Goal: Information Seeking & Learning: Understand process/instructions

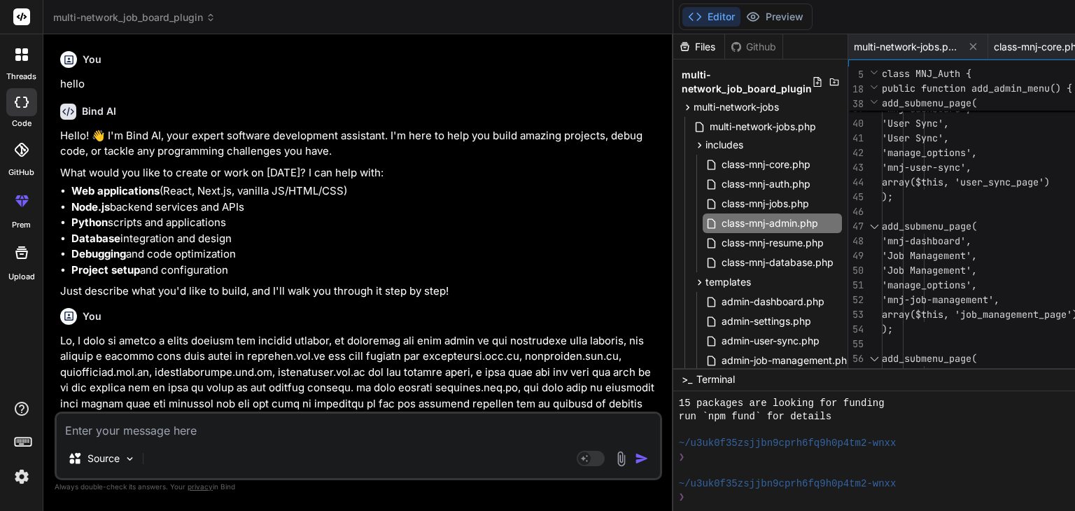
scroll to position [349, 0]
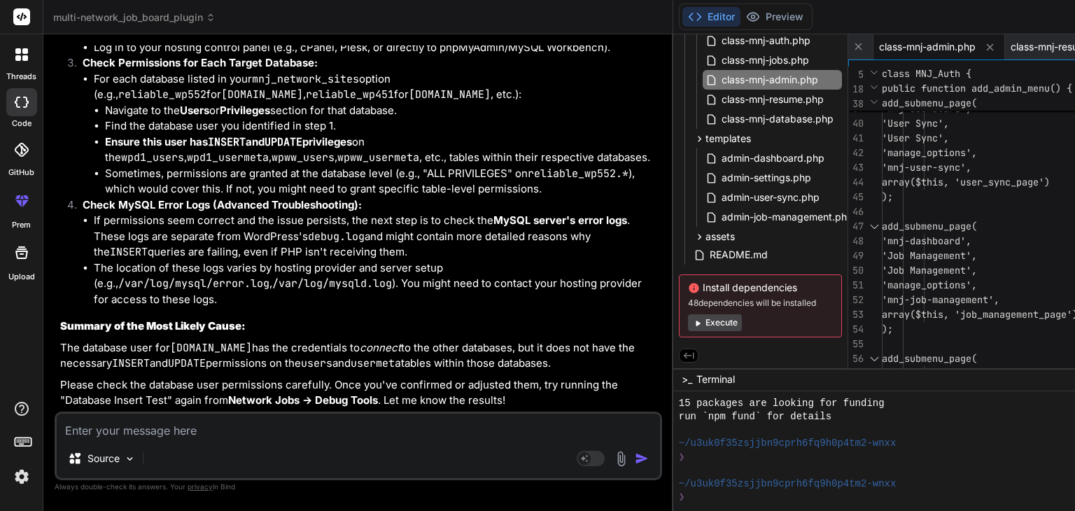
click at [101, 429] on textarea at bounding box center [359, 426] width 604 height 25
type textarea "e"
type textarea "x"
type textarea "ex"
type textarea "x"
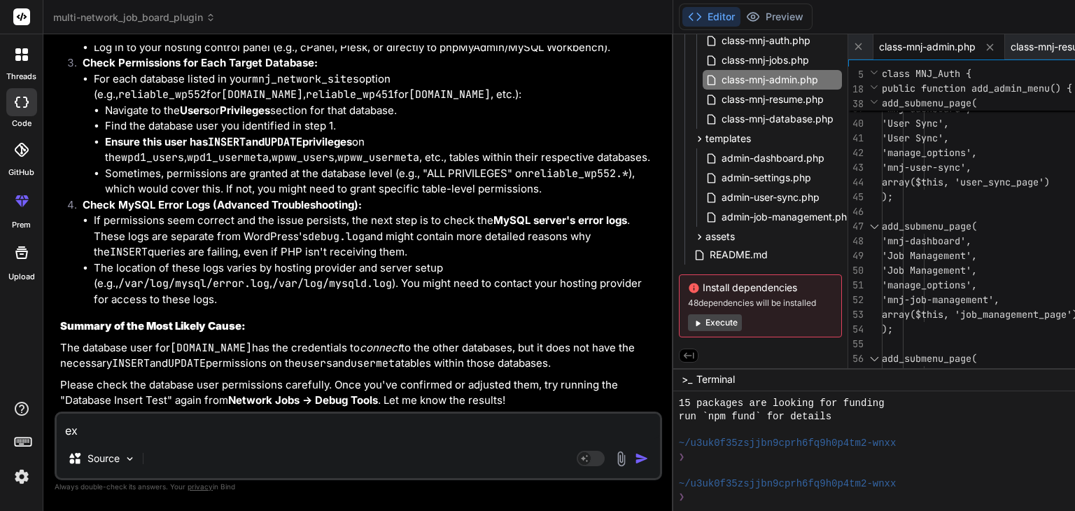
type textarea "exp"
type textarea "x"
type textarea "expl"
type textarea "x"
type textarea "expla"
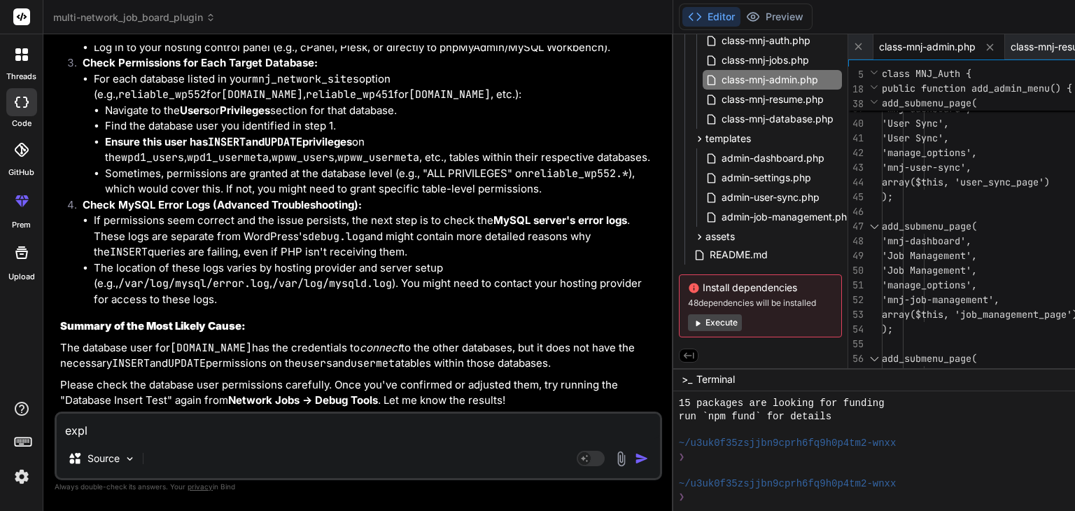
type textarea "x"
type textarea "explai"
type textarea "x"
type textarea "explain"
type textarea "x"
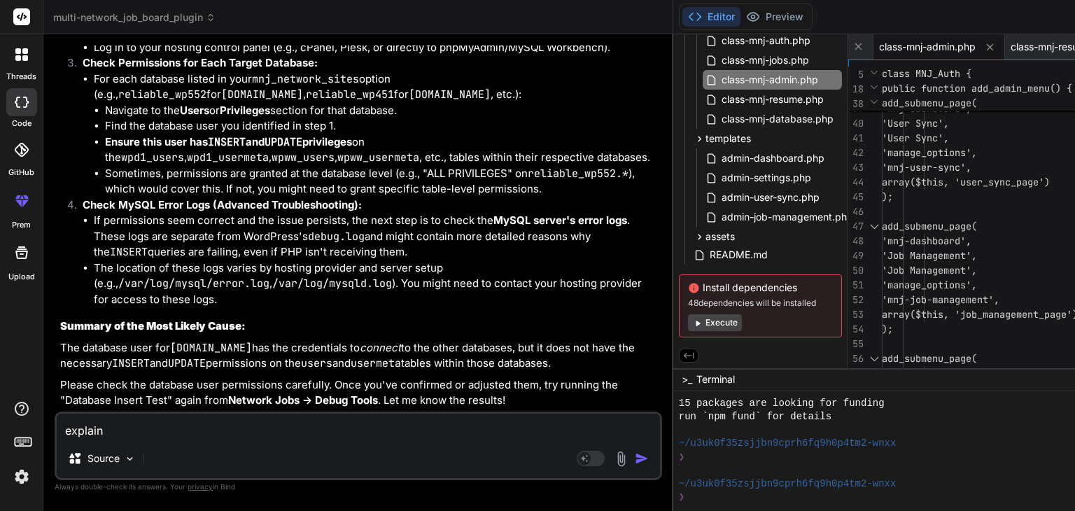
type textarea "explain"
type textarea "x"
type textarea "explain m"
type textarea "x"
type textarea "explain me"
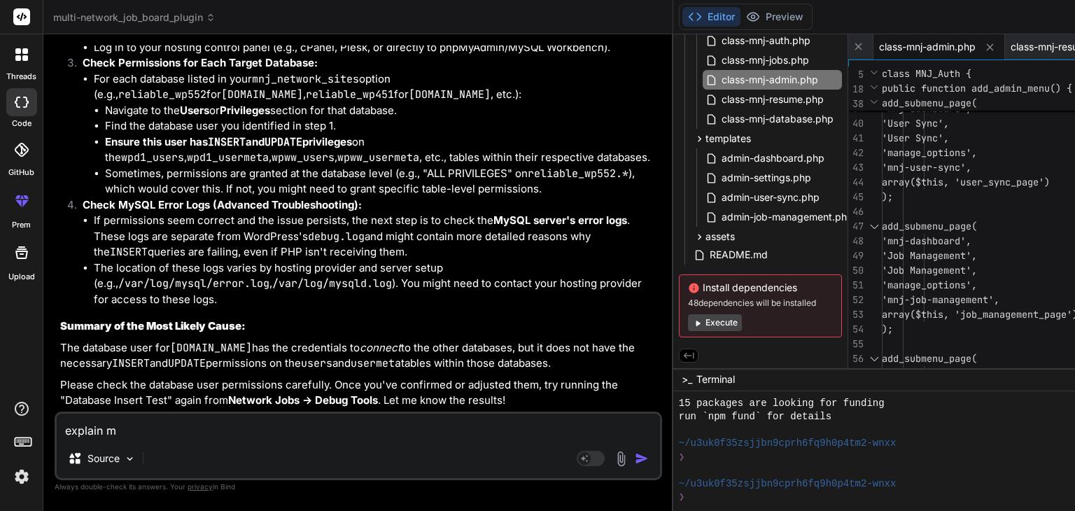
type textarea "x"
type textarea "explain me"
type textarea "x"
type textarea "explain me al"
type textarea "x"
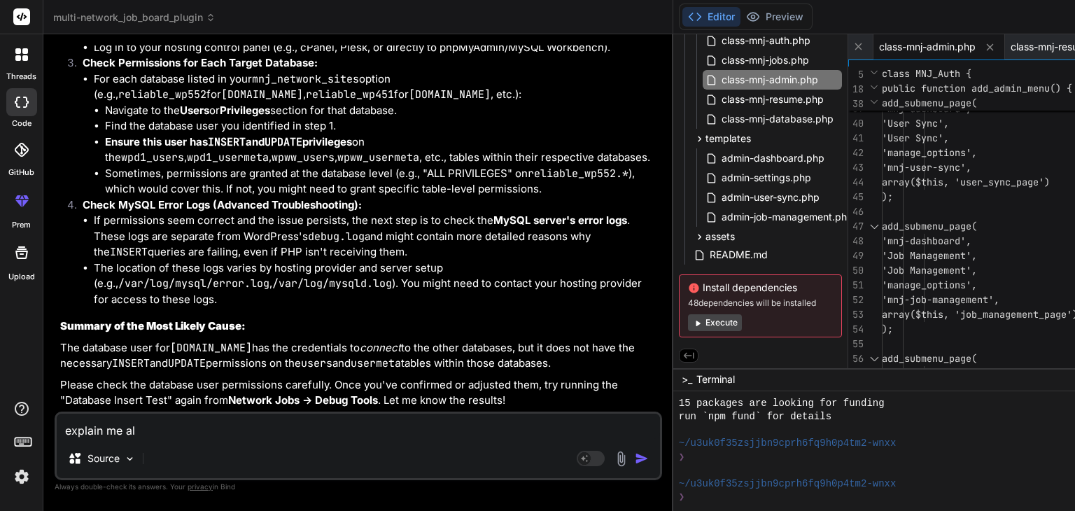
type textarea "explain me all"
type textarea "x"
type textarea "explain me all"
type textarea "x"
type textarea "explain me all s"
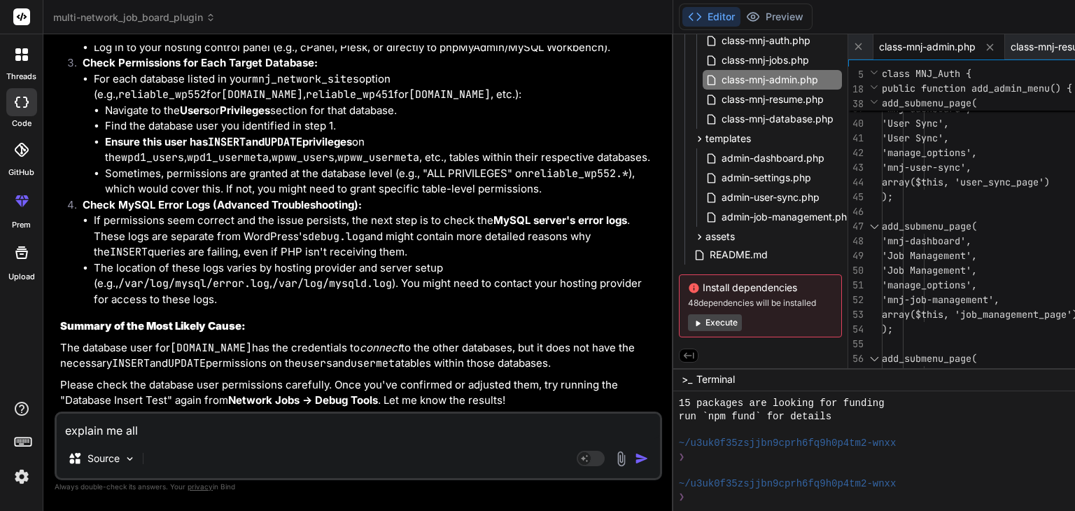
type textarea "x"
type textarea "explain me all st"
type textarea "x"
type textarea "explain me all str"
type textarea "x"
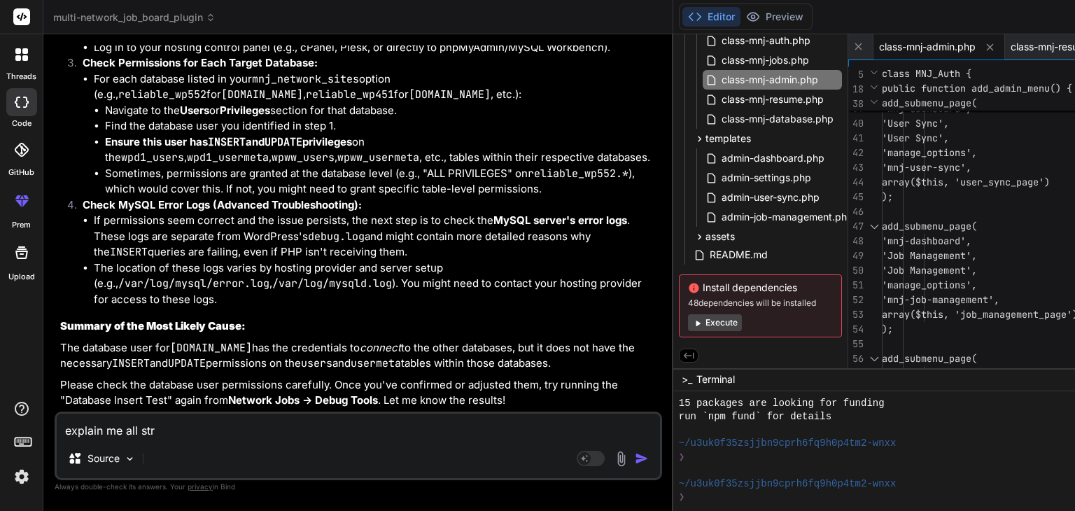
type textarea "explain me all strp"
type textarea "x"
type textarea "explain me all strps"
type textarea "x"
type textarea "explain me all strps"
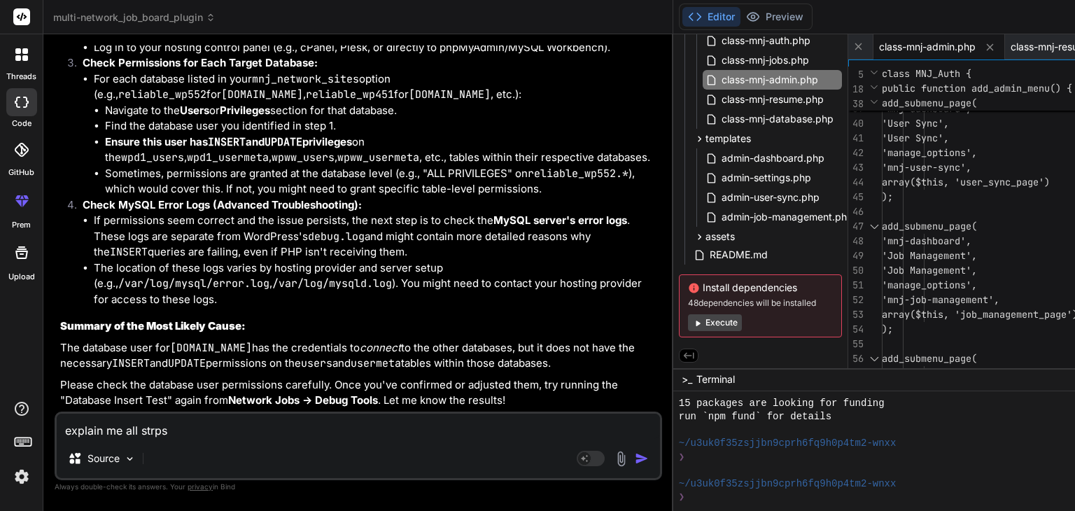
type textarea "x"
type textarea "explain me all strps"
type textarea "x"
type textarea "explain me all strp"
type textarea "x"
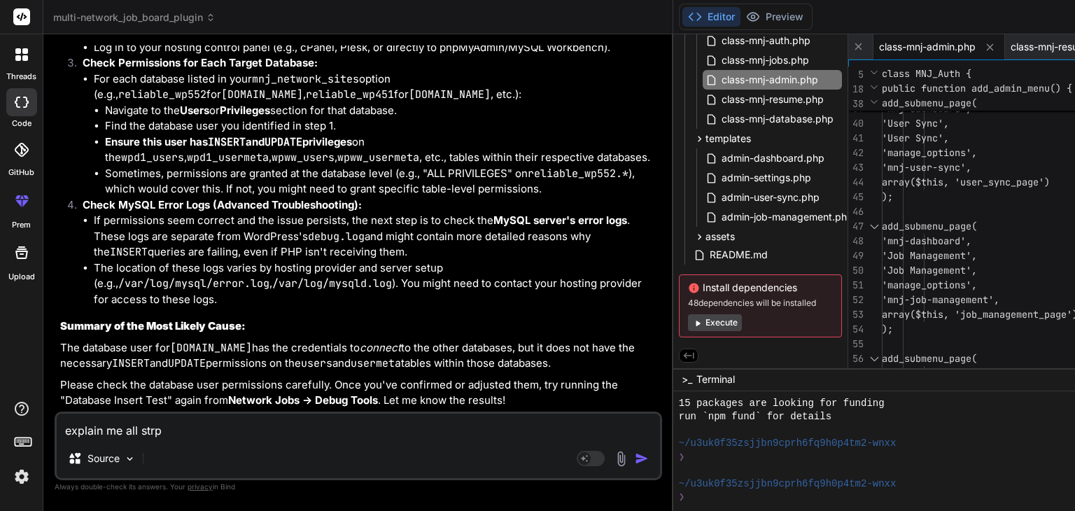
type textarea "explain me all str"
type textarea "x"
type textarea "explain me all st"
type textarea "x"
type textarea "explain me all ste"
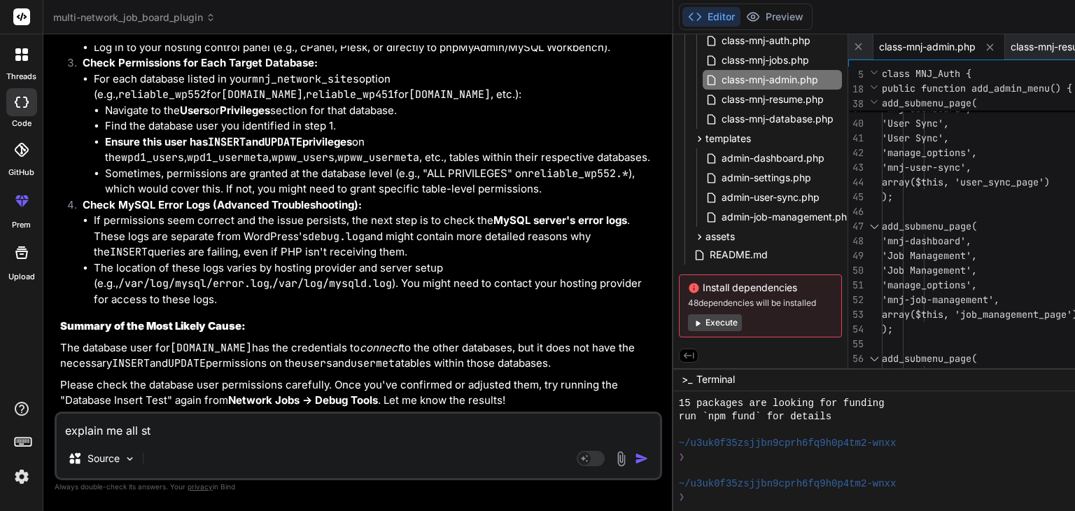
type textarea "x"
type textarea "explain me all step"
type textarea "x"
type textarea "explain me all steps"
type textarea "x"
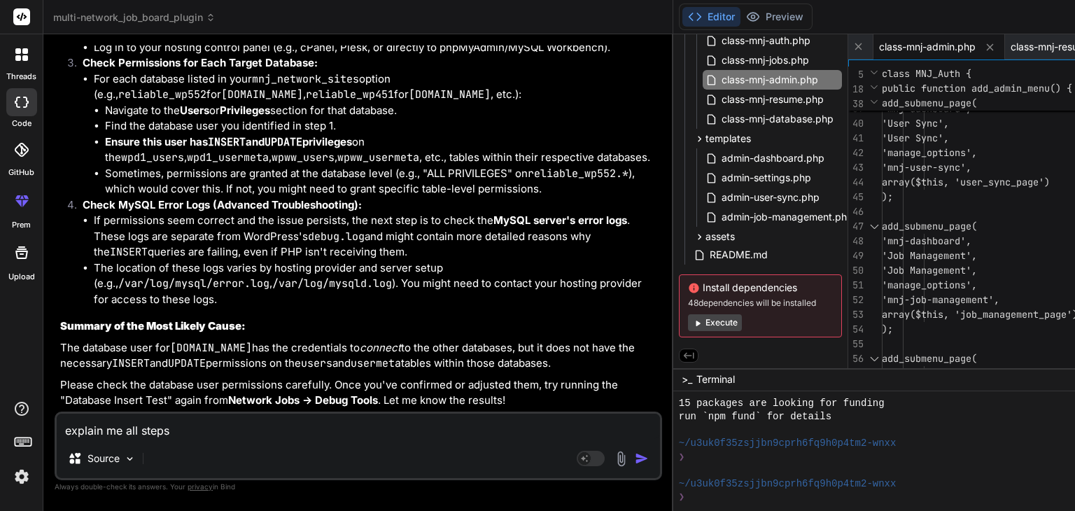
type textarea "explain me all steps"
type textarea "x"
type textarea "explain me all steps a"
type textarea "x"
type textarea "explain me all steps as"
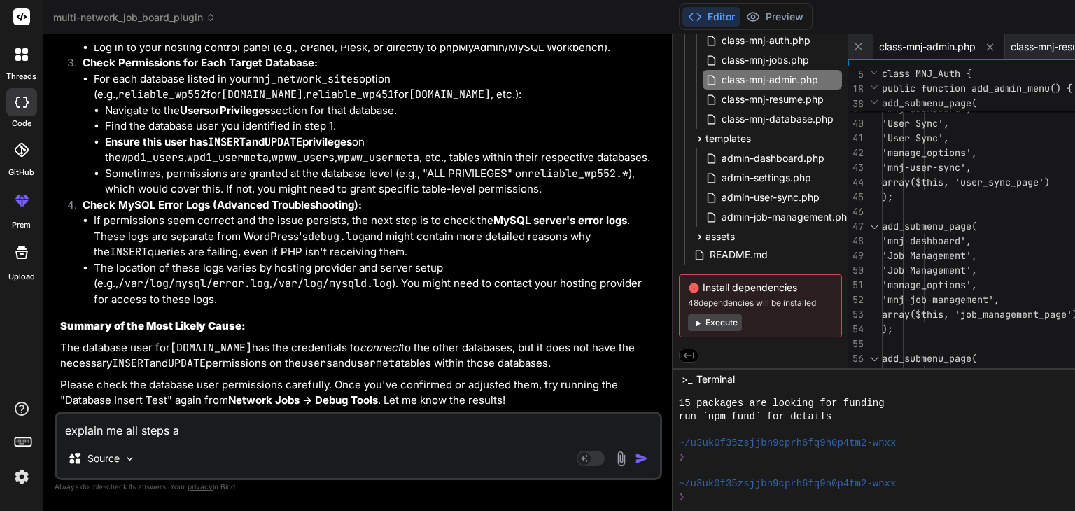
type textarea "x"
type textarea "explain me all steps as"
type textarea "x"
type textarea "explain me all steps as i"
type textarea "x"
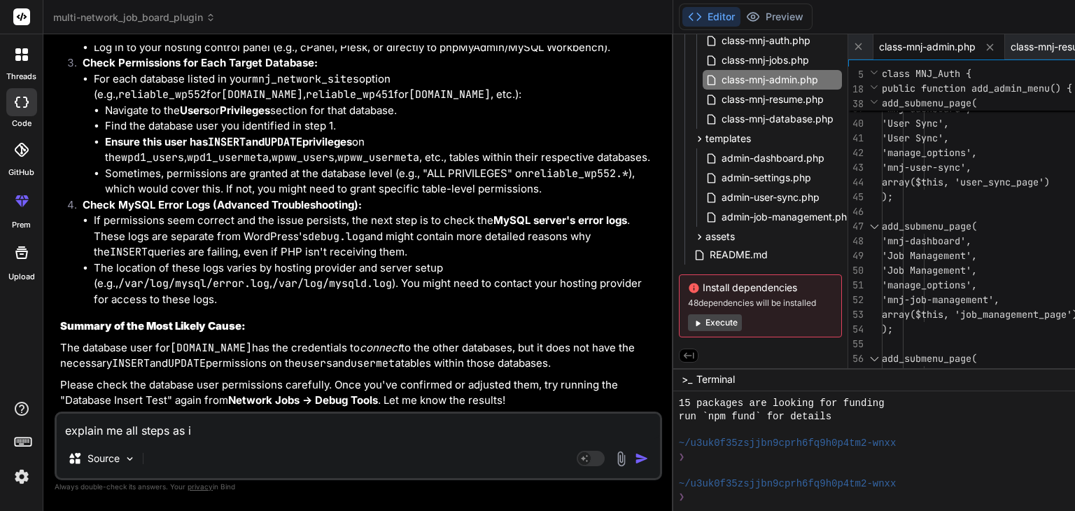
type textarea "explain me all steps as i"
type textarea "x"
type textarea "explain me all steps as i a"
type textarea "x"
type textarea "explain me all steps as i am"
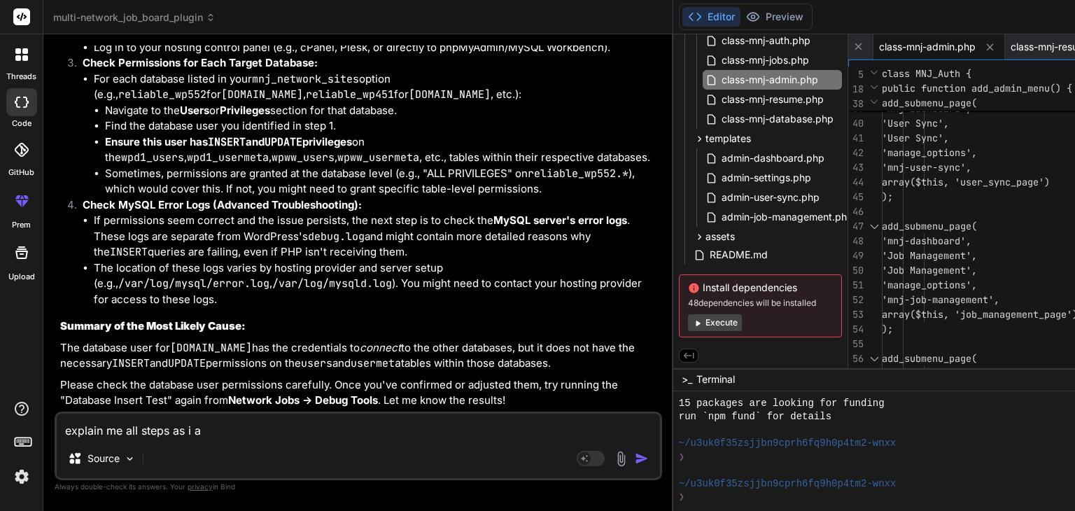
type textarea "x"
type textarea "explain me all steps as i am"
type textarea "x"
type textarea "explain me all steps as i am t"
type textarea "x"
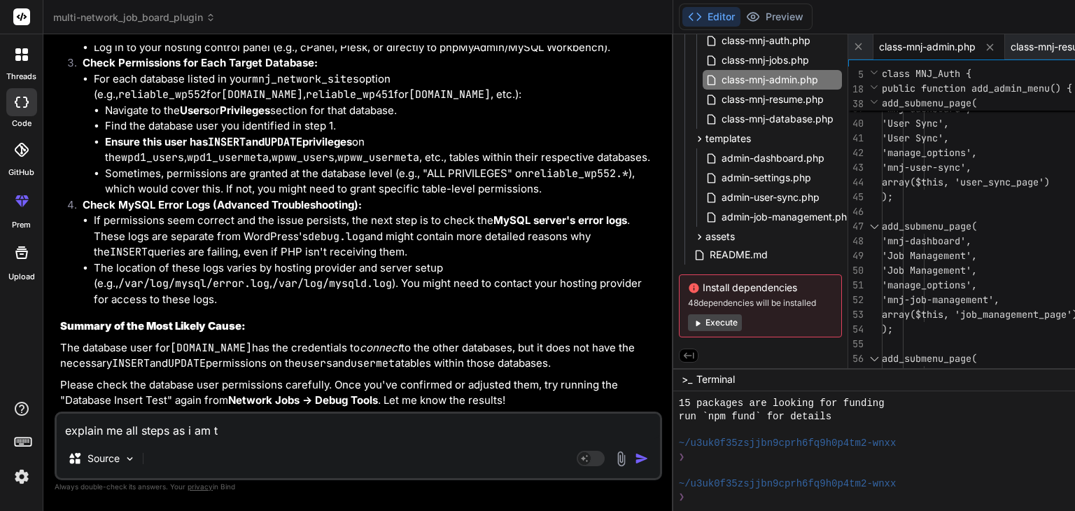
type textarea "explain me all steps as i am th"
type textarea "x"
type textarea "explain me all steps as i am the"
type textarea "x"
type textarea "explain me all steps as i am the"
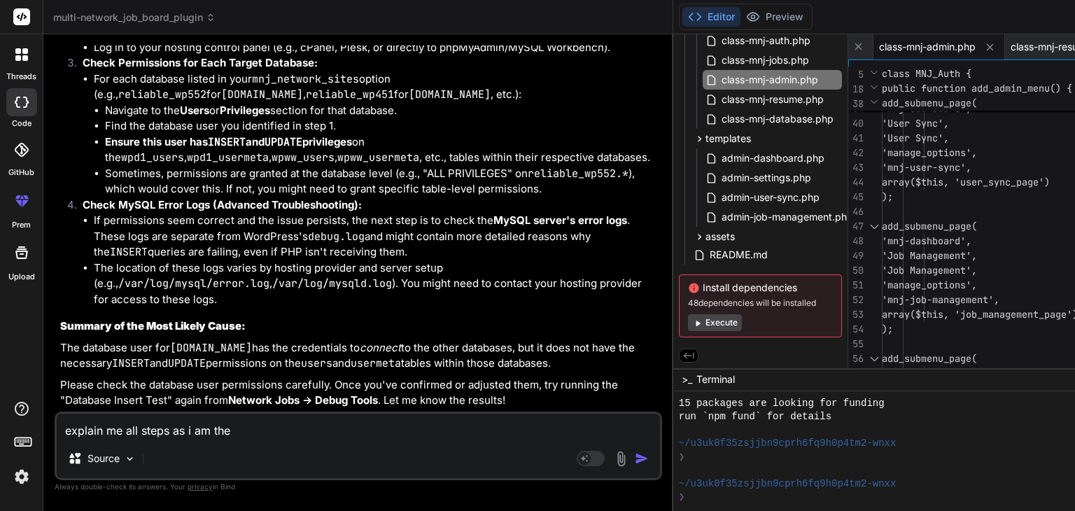
type textarea "x"
type textarea "explain me all steps as i am the b"
type textarea "x"
type textarea "explain me all steps as i am the bi"
type textarea "x"
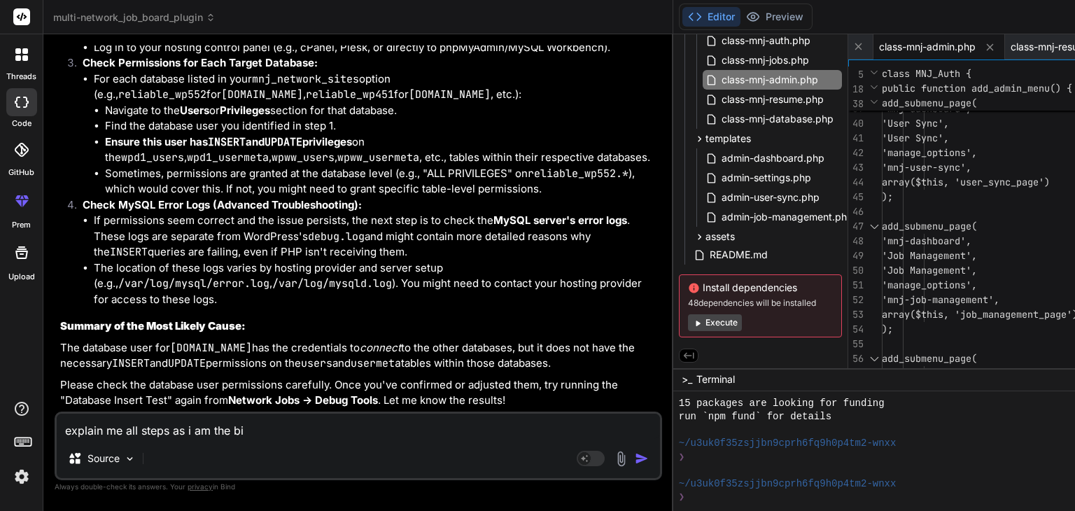
type textarea "explain me all steps as i am the big"
type textarea "x"
type textarea "explain me all steps as i am the bign"
type textarea "x"
type textarea "explain me all steps as i am the bigne"
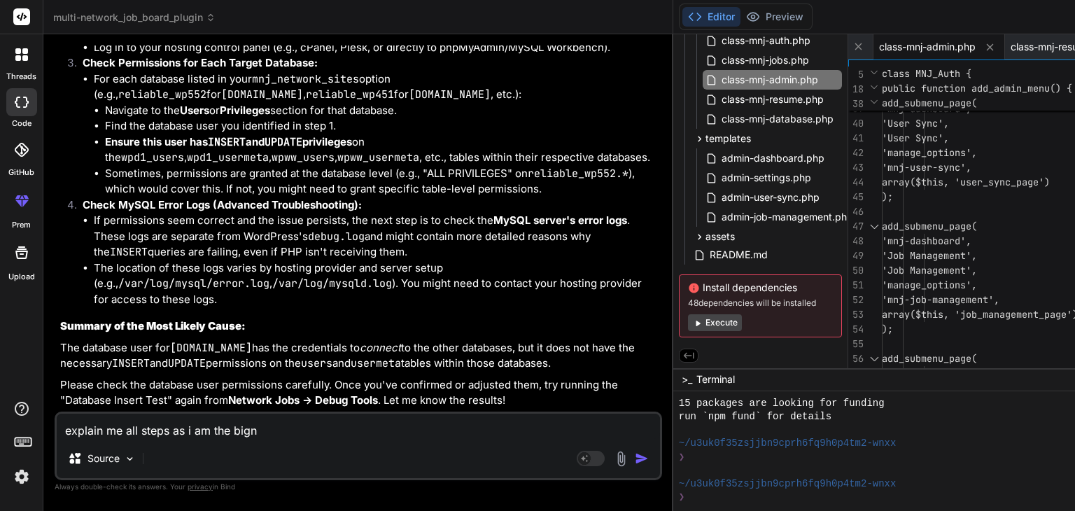
type textarea "x"
type textarea "explain me all steps as i am the [PERSON_NAME]"
type textarea "x"
type textarea "explain me all steps as i am the bigne"
type textarea "x"
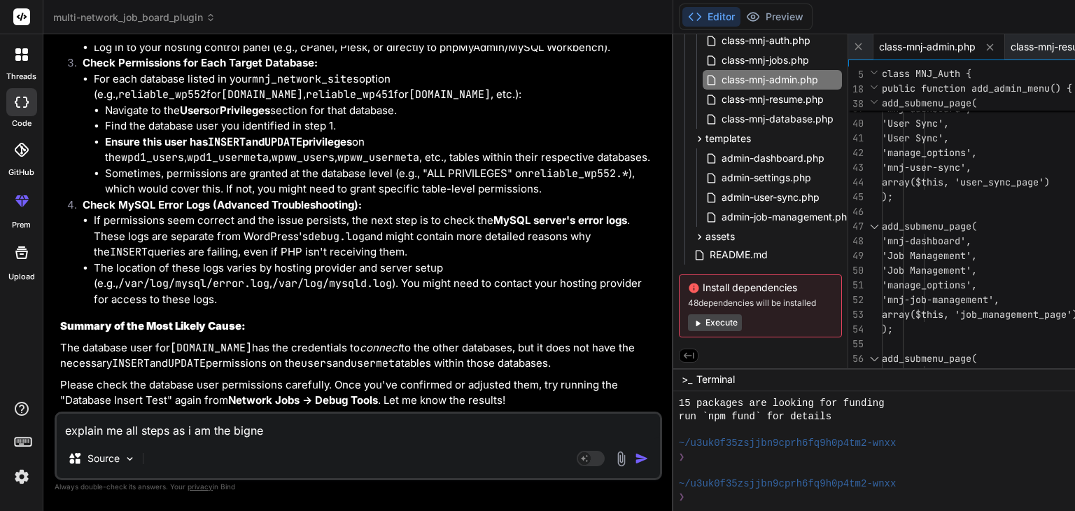
type textarea "explain me all steps as i am the bign"
type textarea "x"
type textarea "explain me all steps as i am the big"
type textarea "x"
type textarea "explain me all steps as i am the bigg"
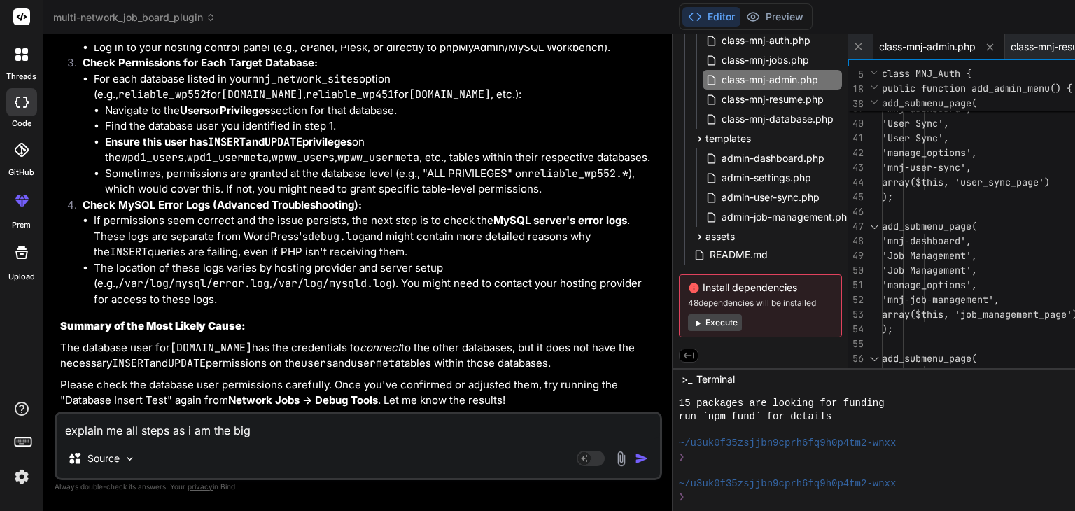
type textarea "x"
type textarea "explain me all steps as i am the biggn"
type textarea "x"
type textarea "explain me all steps as i am the biggne"
type textarea "x"
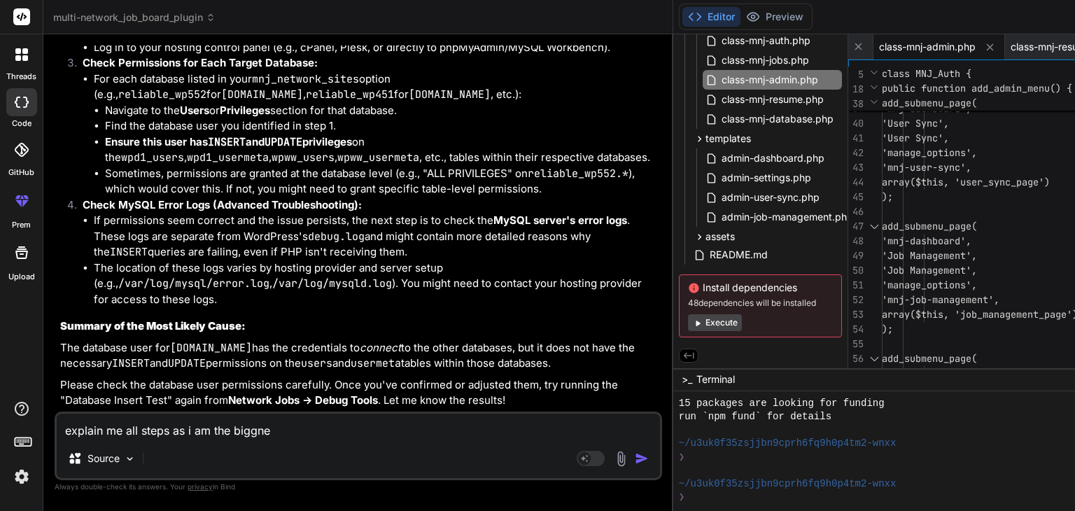
type textarea "explain me all steps as i am the biggner"
type textarea "x"
type textarea "explain me all steps as i am the biggne"
type textarea "x"
type textarea "explain me all steps as i am the biggn"
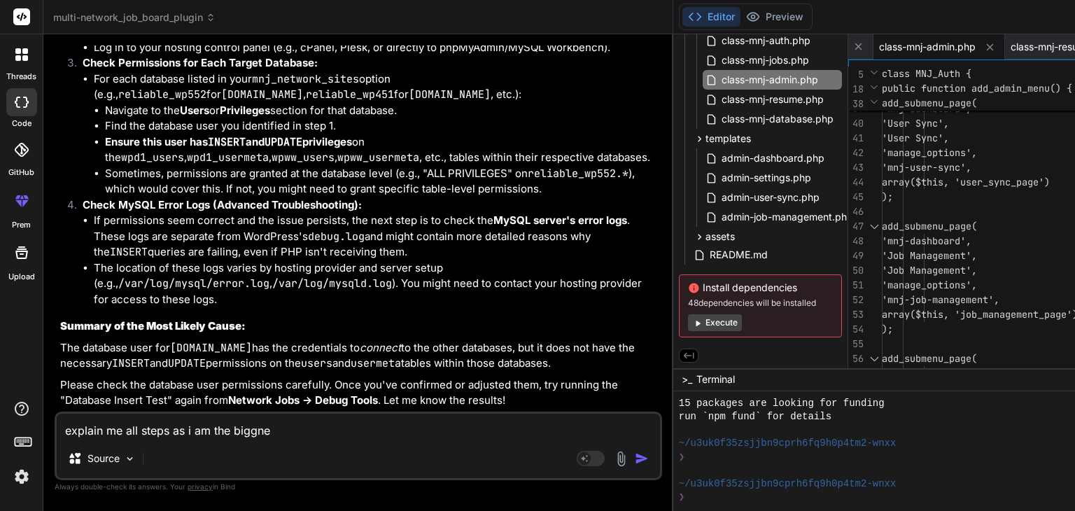
type textarea "x"
type textarea "explain me all steps as i am the bigg"
type textarea "x"
type textarea "explain me all steps as i am the big"
type textarea "x"
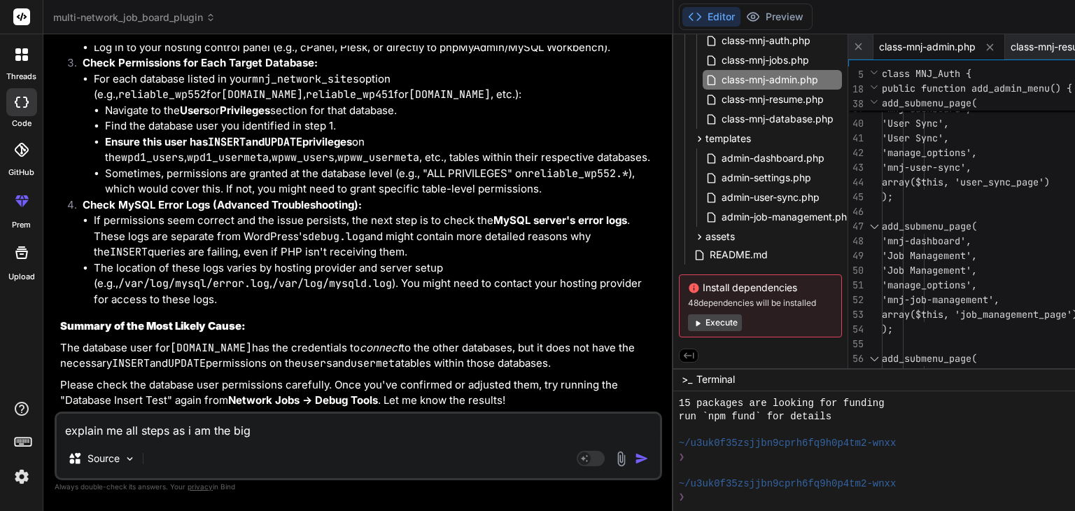
type textarea "explain me all steps as i am the bi"
type textarea "x"
type textarea "explain me all steps as i am the big"
type textarea "x"
type textarea "explain me all steps as i am the bigi"
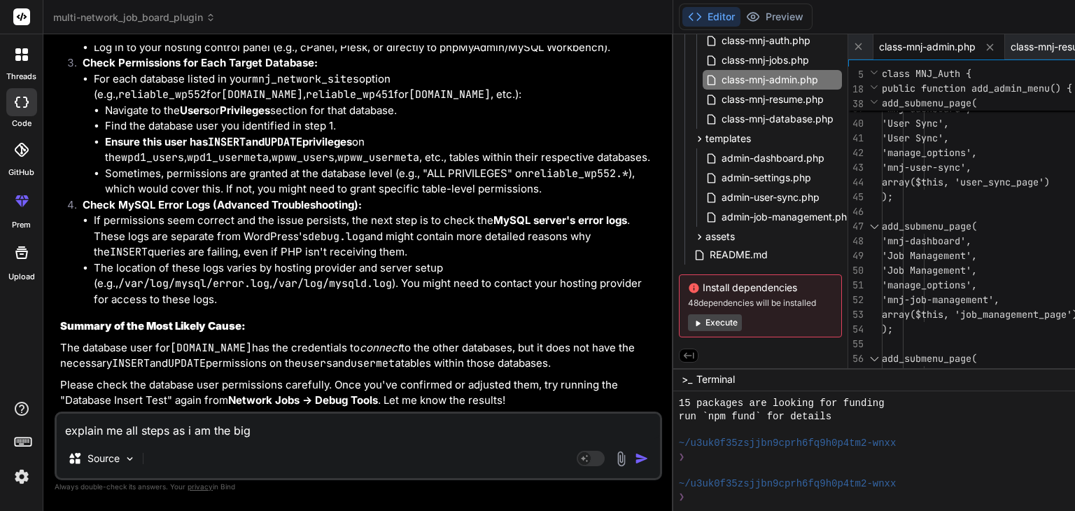
type textarea "x"
type textarea "explain me all steps as i am the bigin"
type textarea "x"
type textarea "explain me all steps as i am the bigine"
type textarea "x"
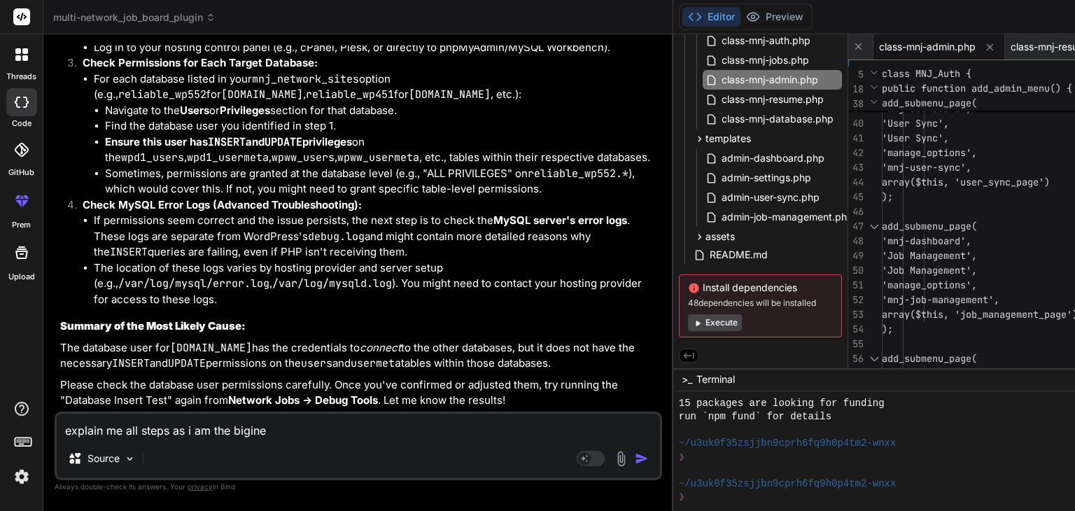
type textarea "explain me all steps as i am the biginer"
type textarea "x"
type textarea "explain me all steps as i am the bigine"
type textarea "x"
type textarea "explain me all steps as i am the bigin"
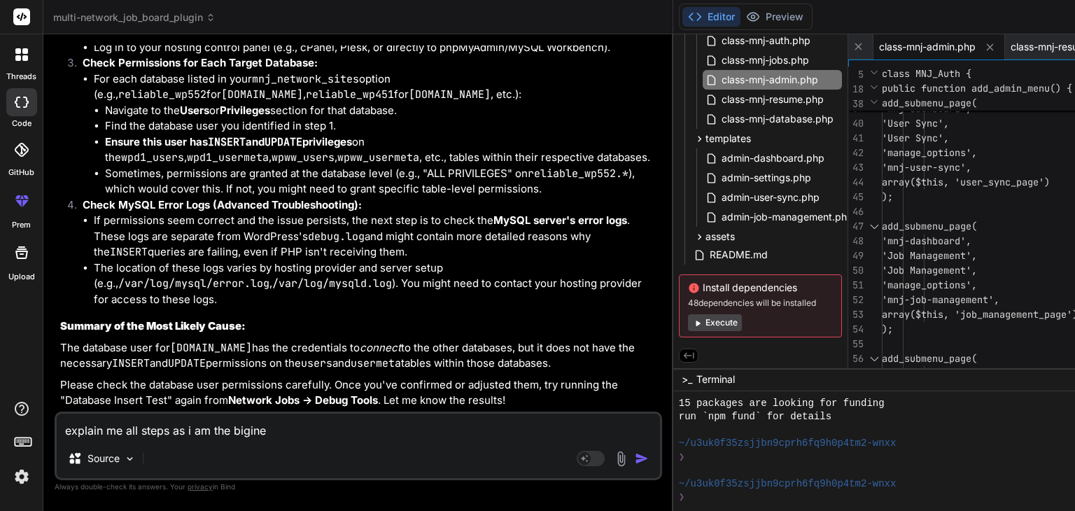
type textarea "x"
type textarea "explain me all steps as i am the biginn"
type textarea "x"
type textarea "explain me all steps as i am the biginne"
type textarea "x"
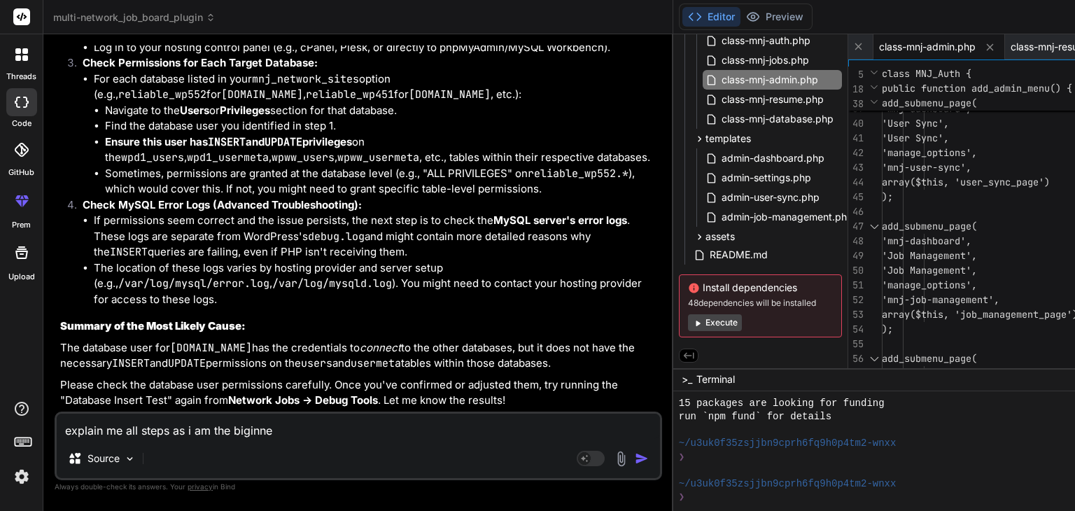
type textarea "explain me all steps as i am the biginner"
type textarea "x"
type textarea "explain me all steps as i am the biginne"
type textarea "x"
type textarea "explain me all steps as i am the biginn"
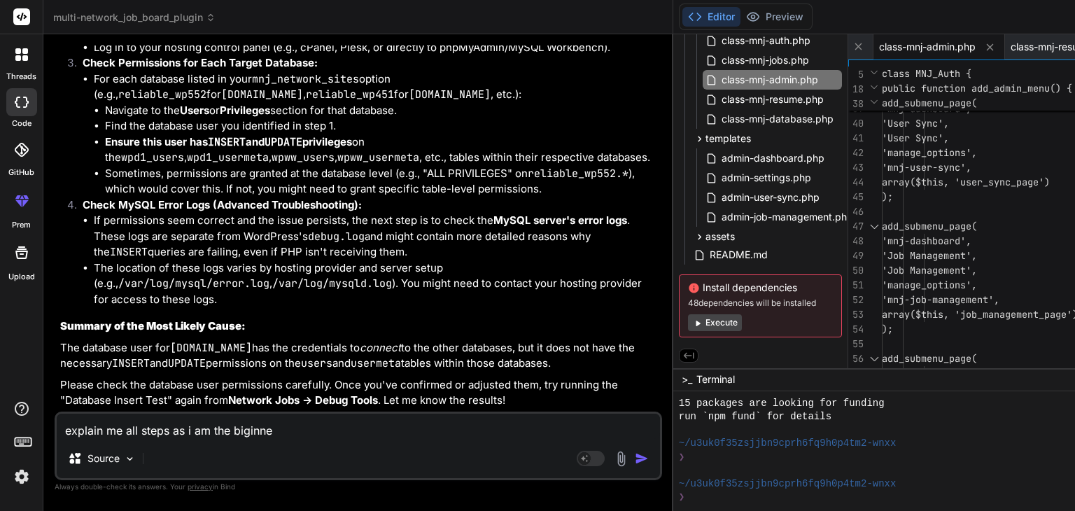
type textarea "x"
type textarea "explain me all steps as i am the bigin"
type textarea "x"
type textarea "explain me all steps as i am the bigi"
type textarea "x"
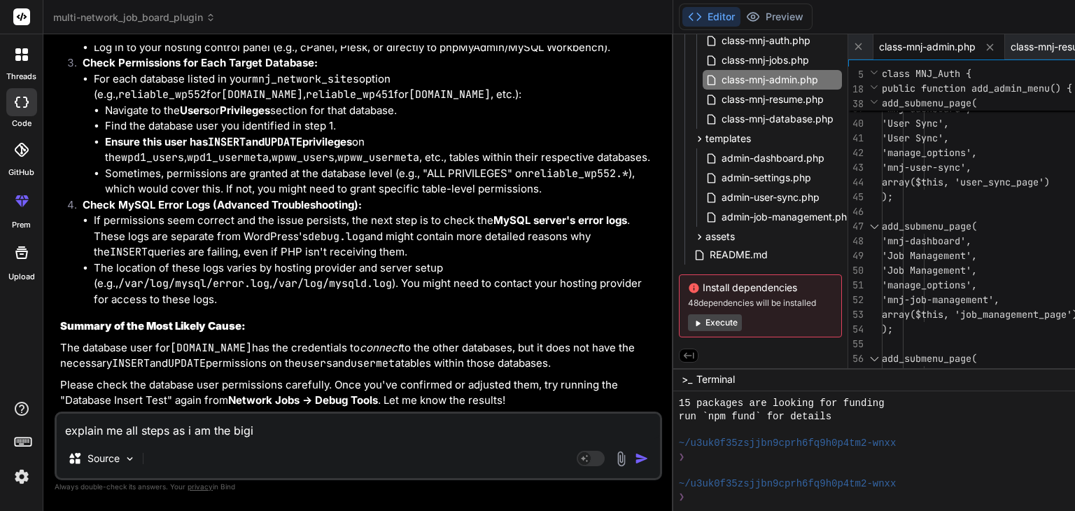
type textarea "explain me all steps as i am the big"
type textarea "x"
type textarea "explain me all steps as i am the bi"
type textarea "x"
type textarea "explain me all steps as i am the b"
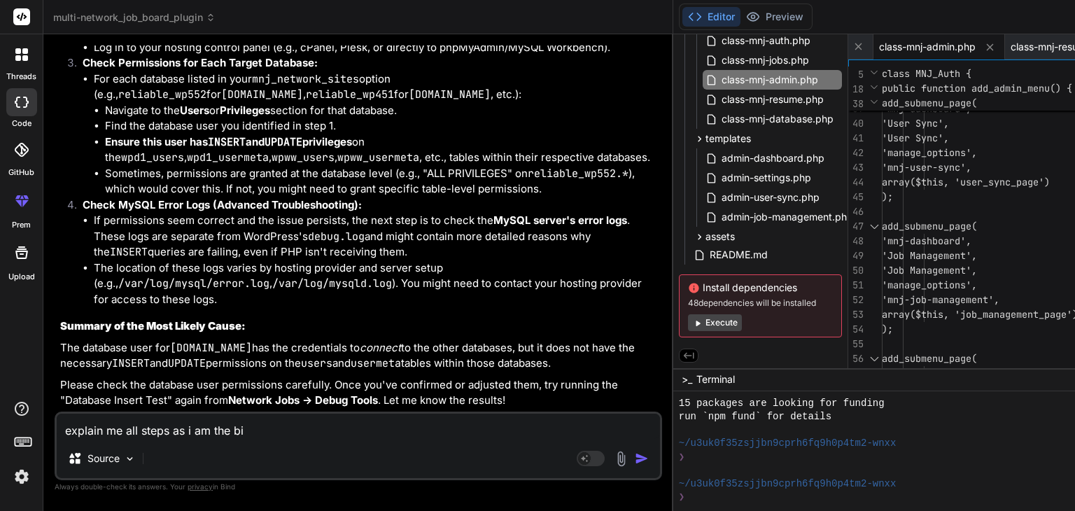
type textarea "x"
type textarea "explain me all steps as i am the"
type textarea "x"
type textarea "explain me all steps as i am the s"
type textarea "x"
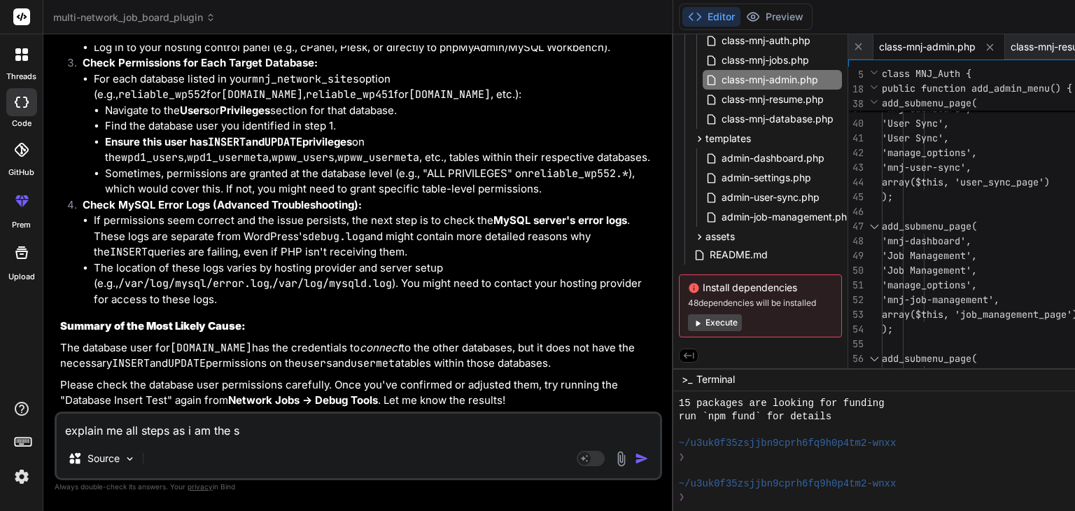
type textarea "explain me all steps as i am the st"
type textarea "x"
type textarea "explain me all steps as i am the sta"
type textarea "x"
type textarea "explain me all steps as i am the stat"
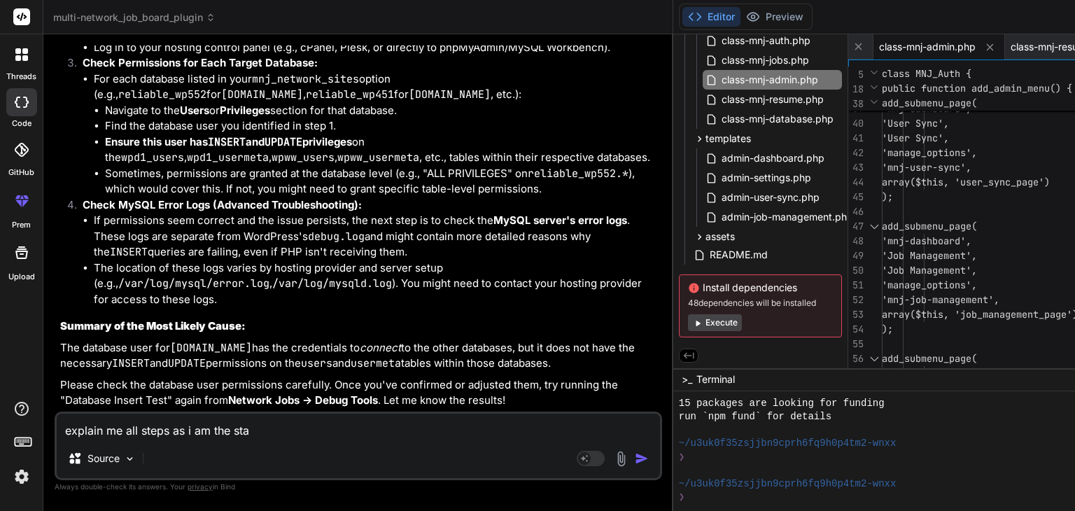
type textarea "x"
type textarea "explain me all steps as i am the state"
type textarea "x"
type textarea "explain me all steps as i am the stater"
type textarea "x"
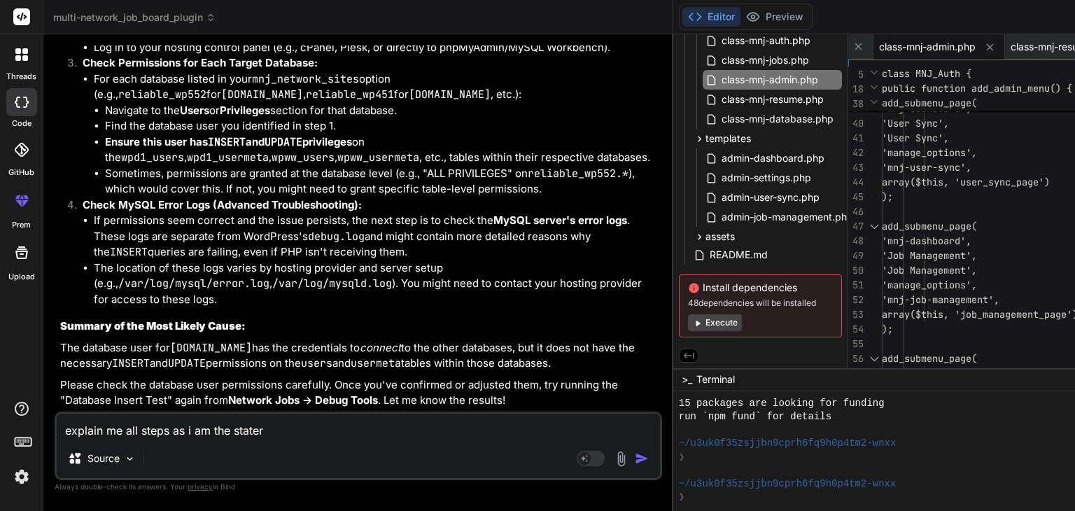
type textarea "explain me all steps as i am the stater"
type textarea "x"
type textarea "explain me all steps as i am the stater w"
type textarea "x"
type textarea "explain me all steps as i am the stater wi"
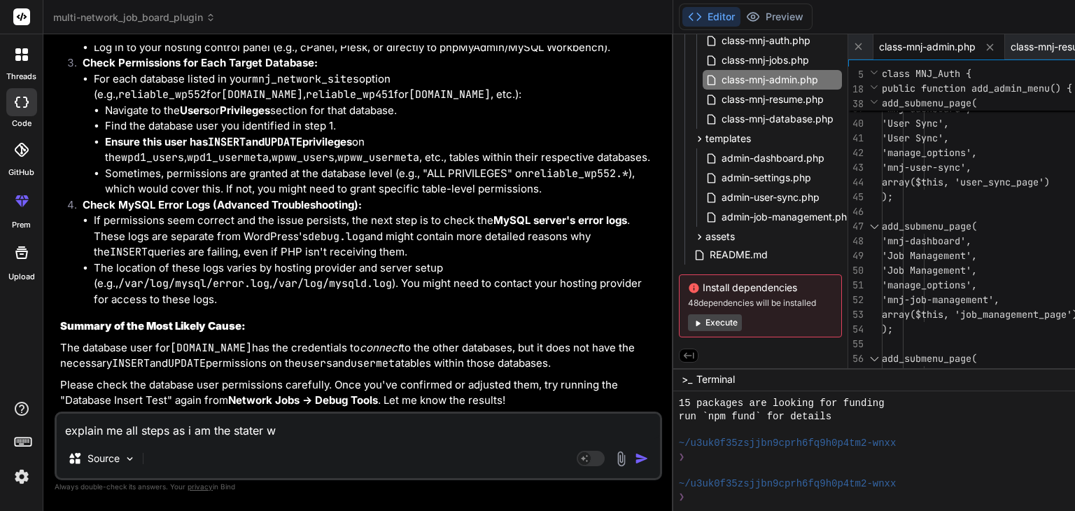
type textarea "x"
type textarea "explain me all steps as i am the stater wit"
type textarea "x"
type textarea "explain me all steps as i am the stater with"
type textarea "x"
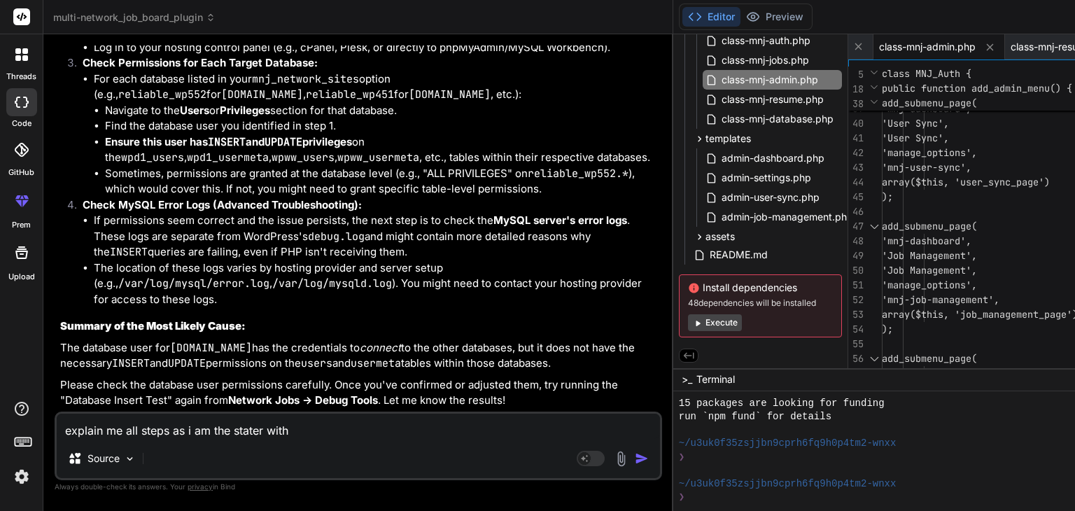
type textarea "explain me all steps as i am the stater with"
type textarea "x"
type textarea "explain me all steps as i am the stater with l"
type textarea "x"
type textarea "explain me all steps as i am the stater with [PERSON_NAME]"
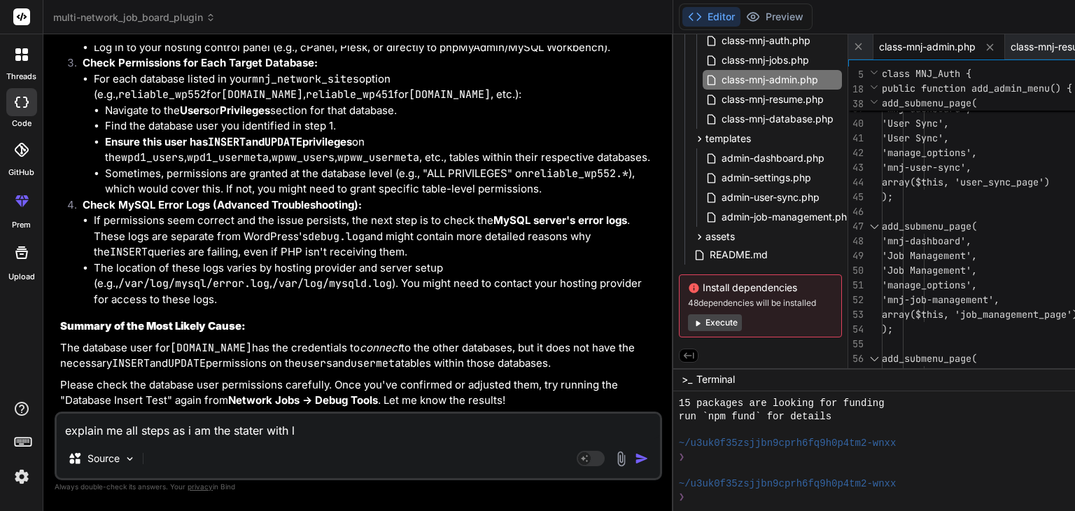
type textarea "x"
type textarea "explain me all steps as i am the stater with [PERSON_NAME]"
type textarea "x"
type textarea "explain me all steps as i am the stater with limi"
type textarea "x"
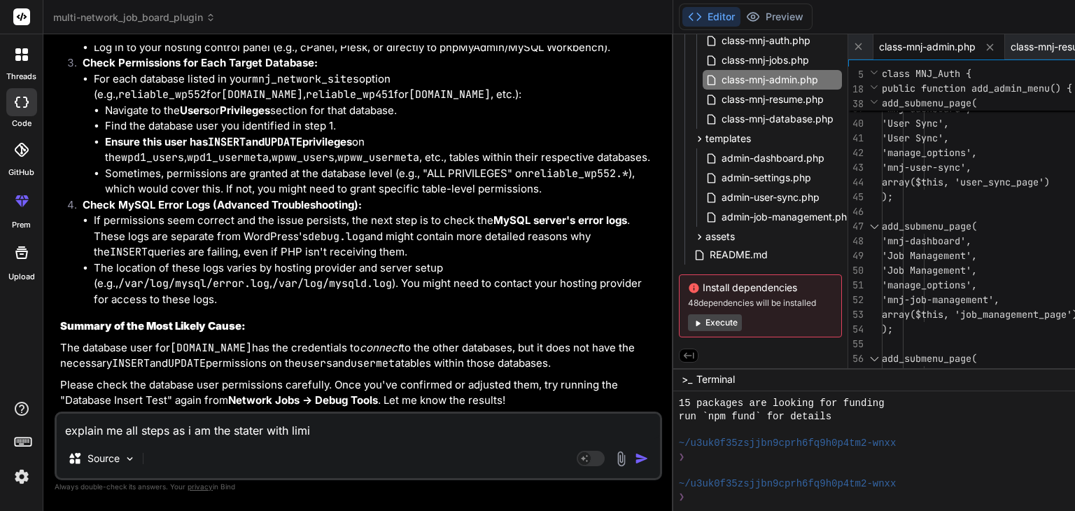
type textarea "explain me all steps as i am the stater with limit"
type textarea "x"
type textarea "explain me all steps as i am the stater with limite"
type textarea "x"
type textarea "explain me all steps as i am the stater with limited"
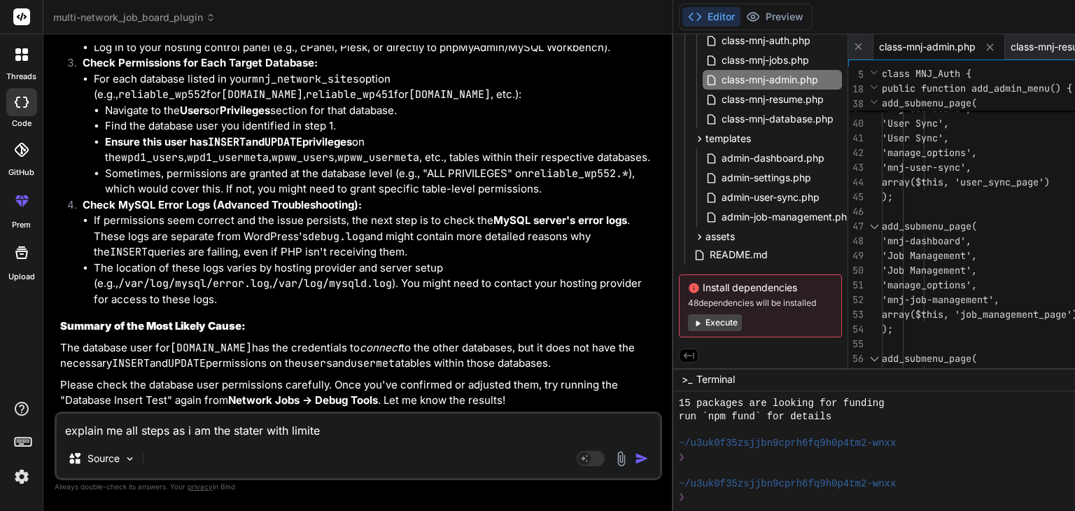
type textarea "x"
type textarea "explain me all steps as i am the stater with limited"
type textarea "x"
type textarea "explain me all steps as i am the stater with limited k"
type textarea "x"
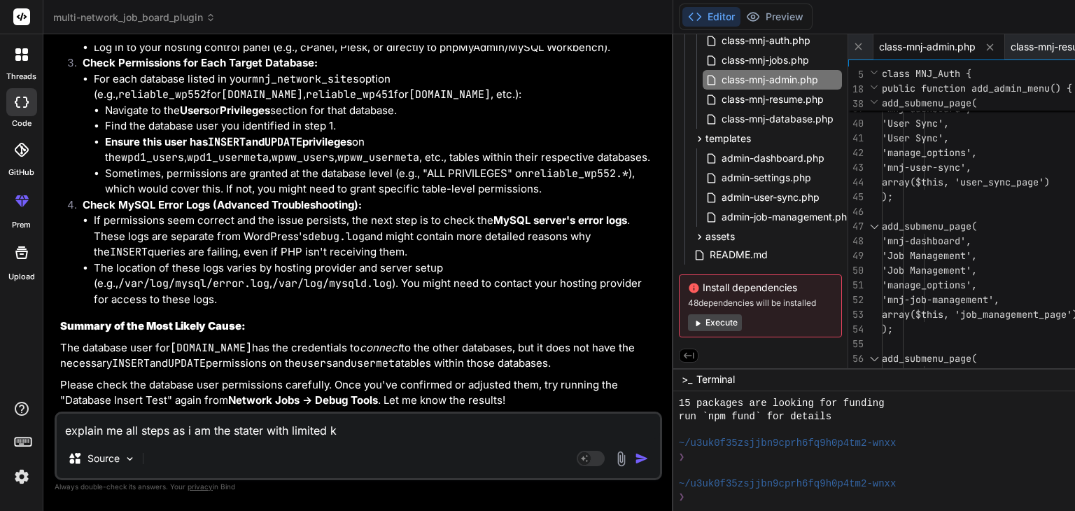
type textarea "explain me all steps as i am the stater with limited kn"
type textarea "x"
type textarea "explain me all steps as i am the stater with limited kno"
type textarea "x"
type textarea "explain me all steps as i am the stater with limited know"
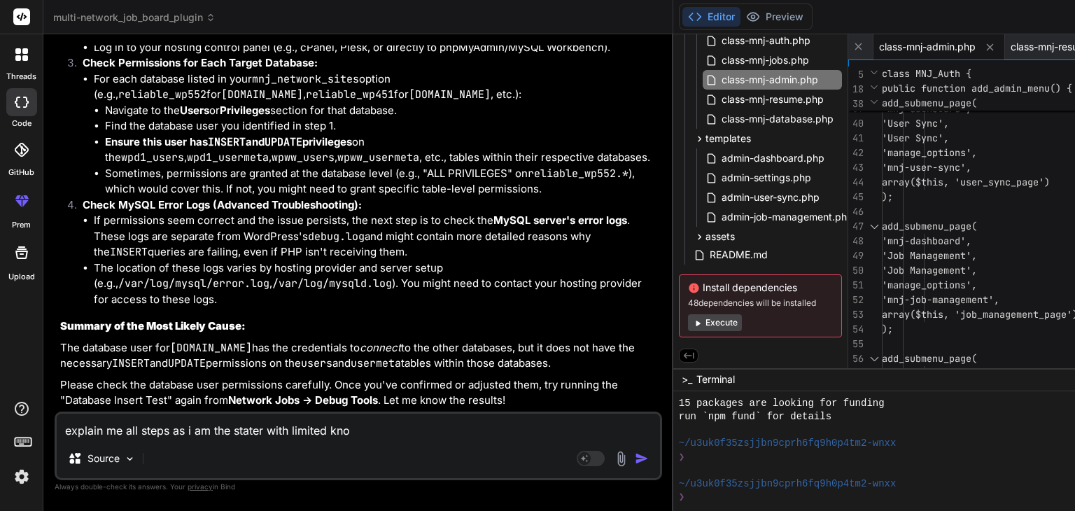
type textarea "x"
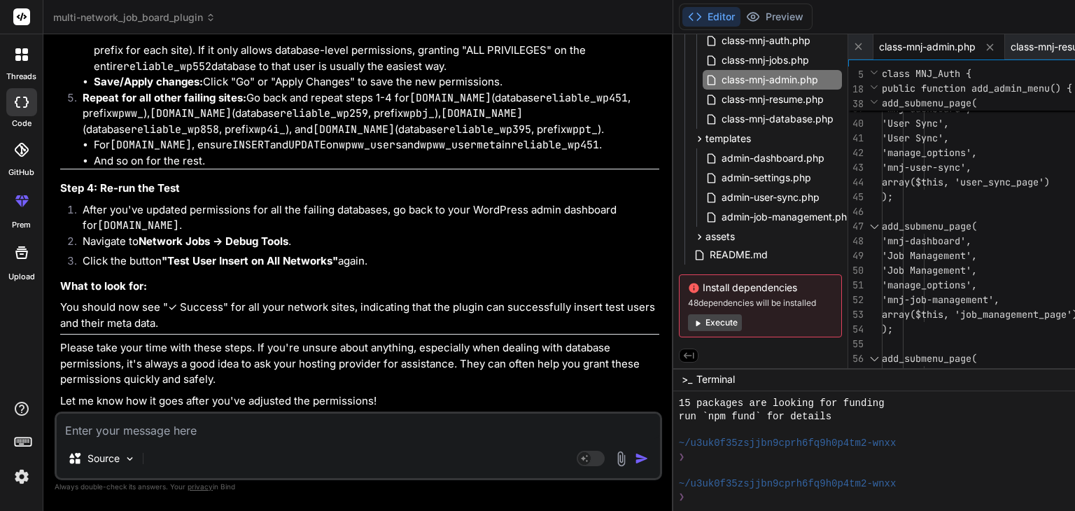
scroll to position [14959, 0]
drag, startPoint x: 237, startPoint y: 228, endPoint x: 326, endPoint y: 226, distance: 88.2
click at [153, 426] on textarea at bounding box center [359, 426] width 604 height 25
paste textarea "reliable_wp28"
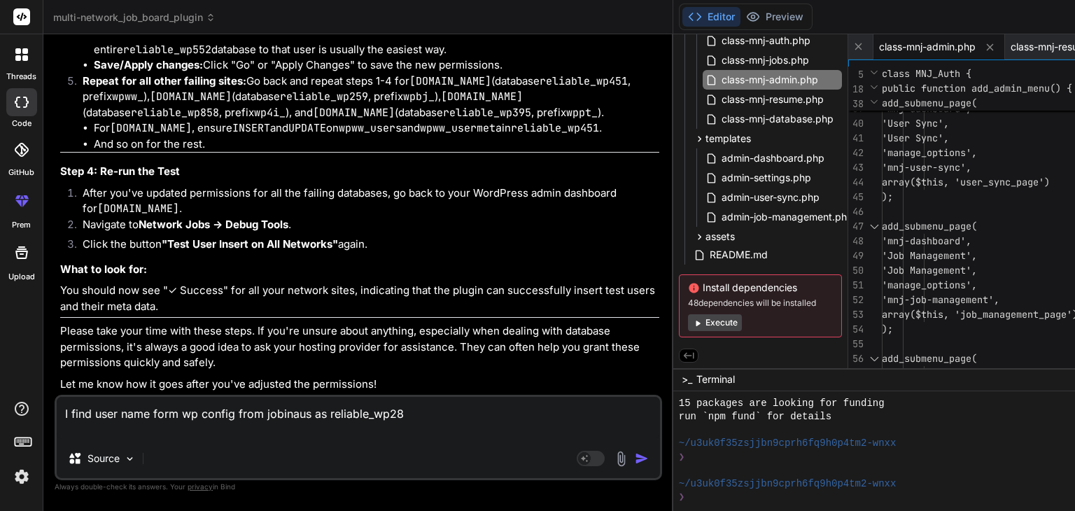
scroll to position [14682, 0]
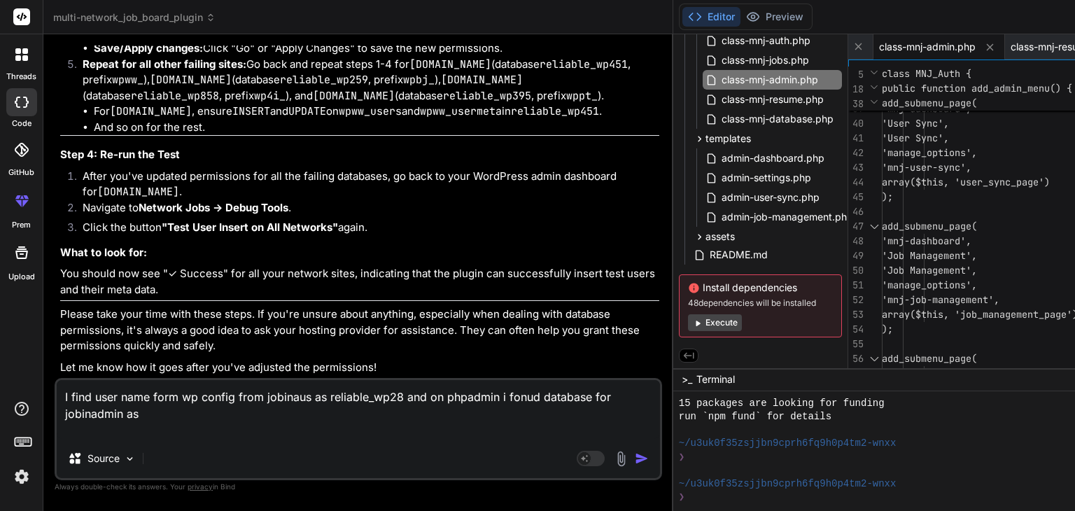
paste textarea "reliable_wp259"
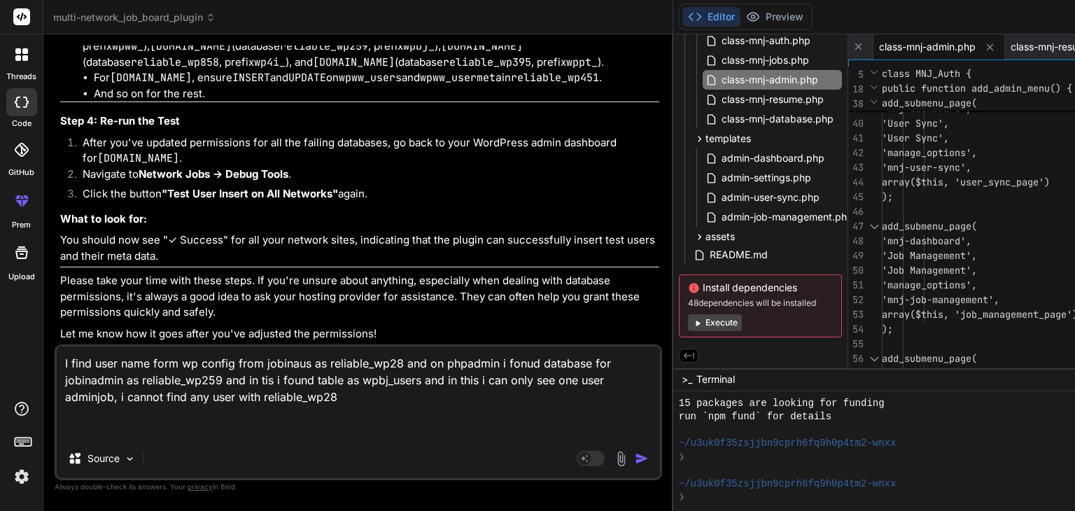
click at [635, 457] on img "button" at bounding box center [642, 459] width 14 height 14
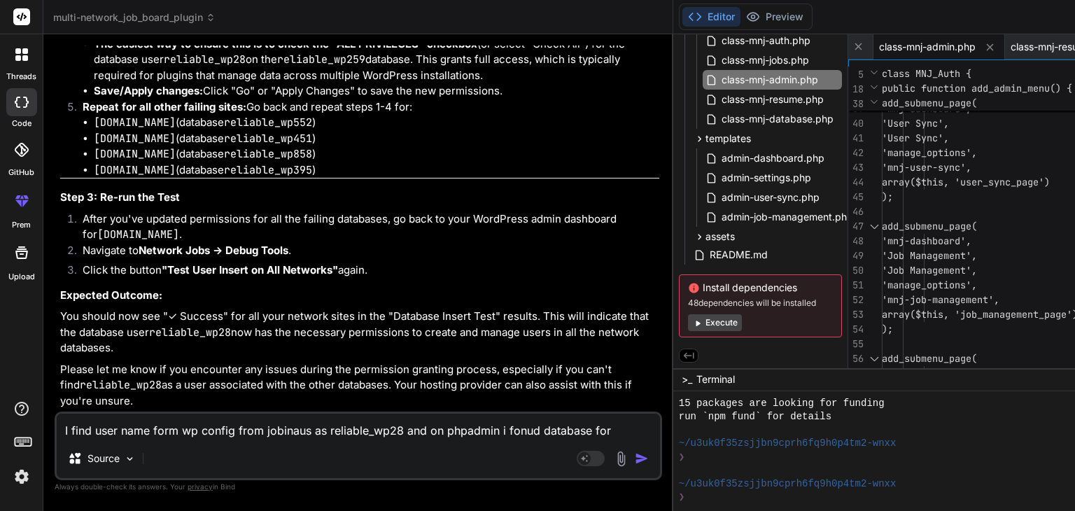
scroll to position [16546, 0]
